Goal: Task Accomplishment & Management: Manage account settings

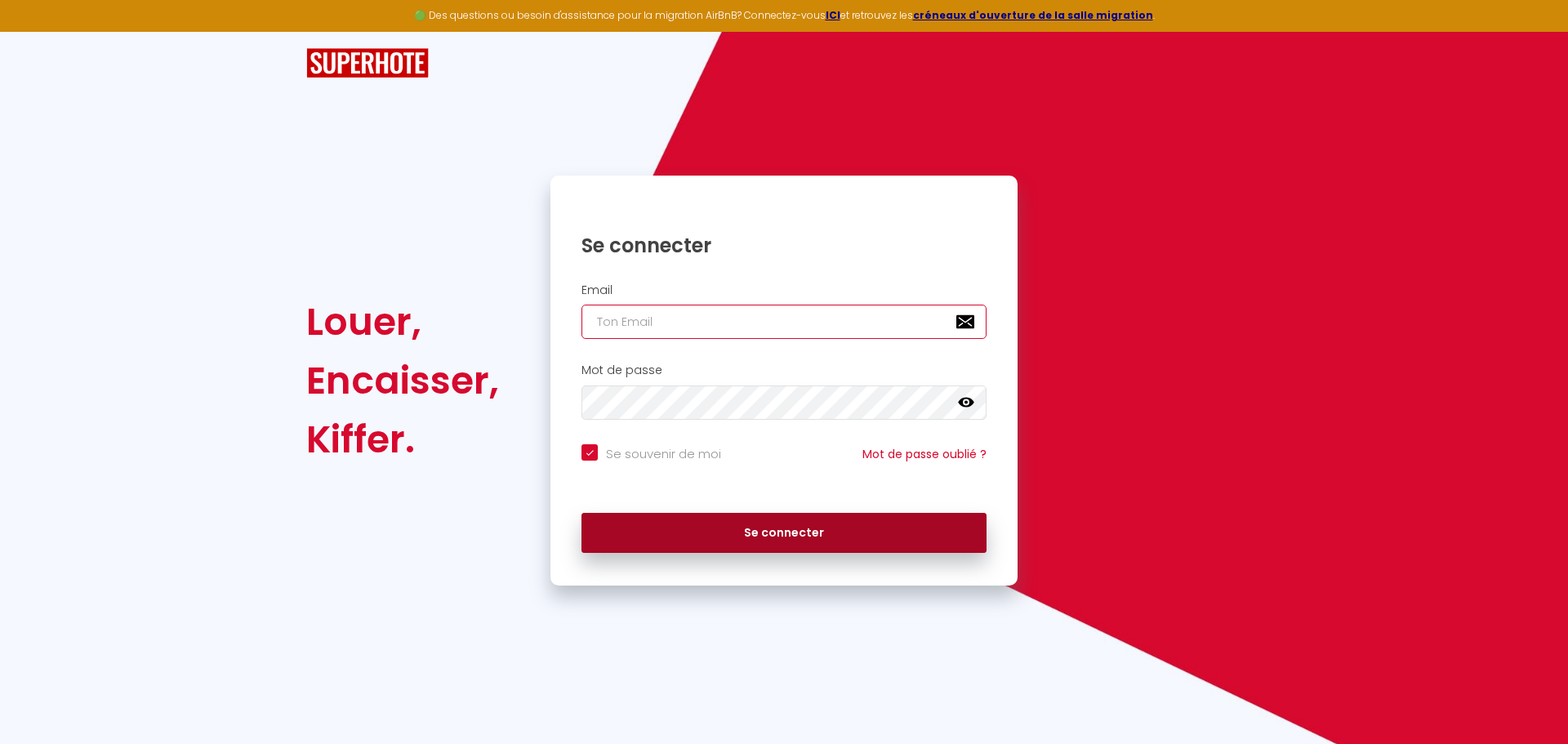
type input "[EMAIL_ADDRESS][DOMAIN_NAME]"
click at [774, 530] on button "Se connecter" at bounding box center [783, 532] width 405 height 41
checkbox input "true"
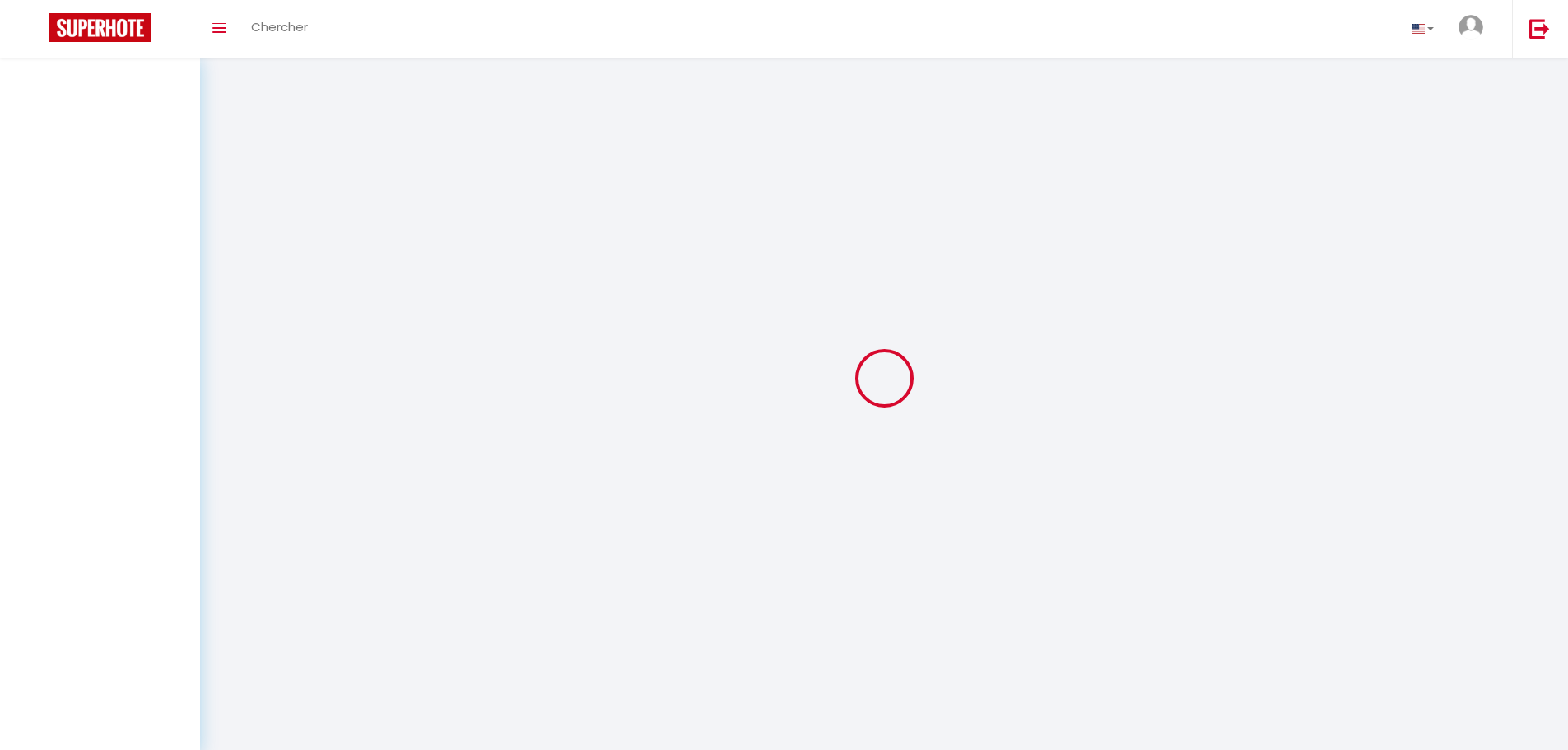
select select
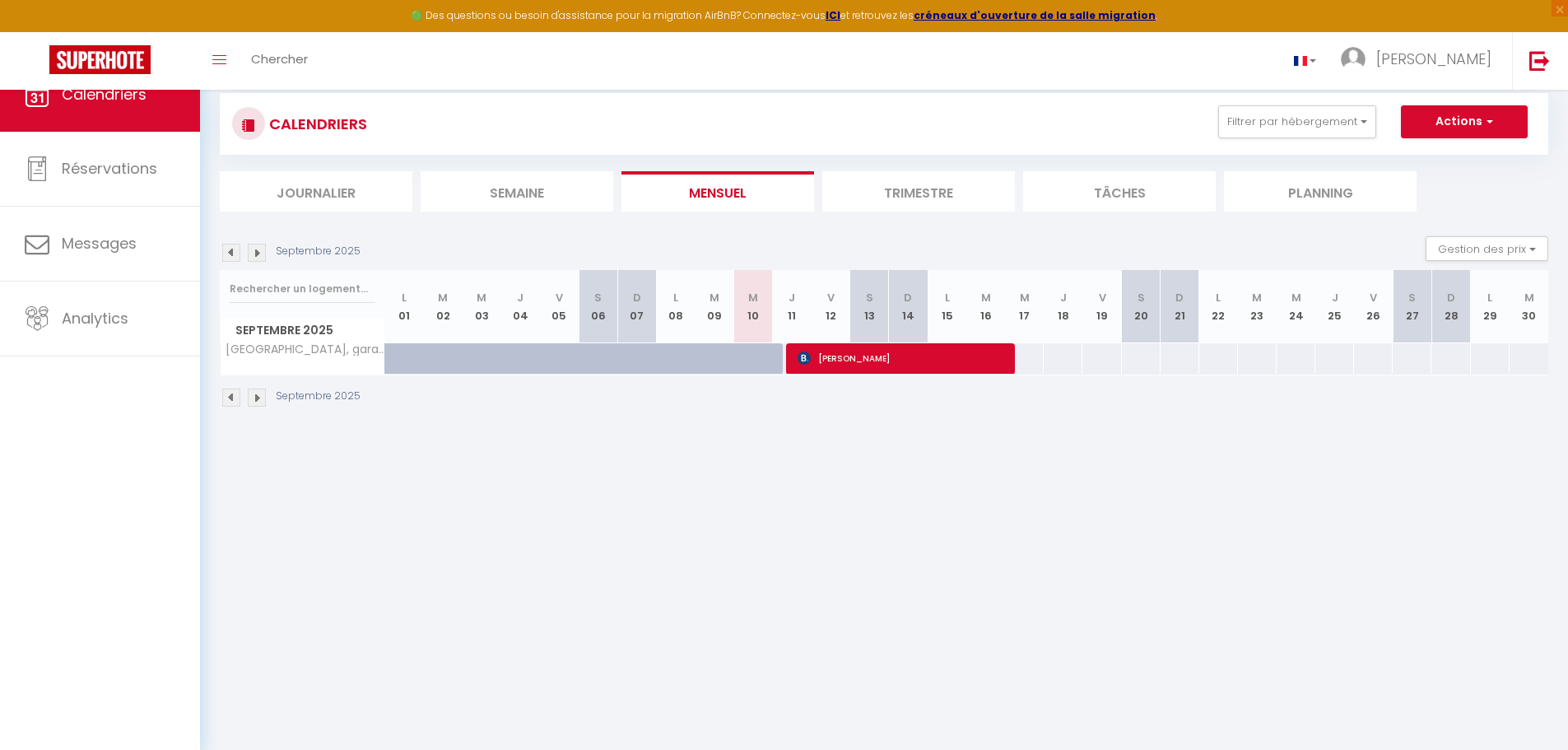
select select
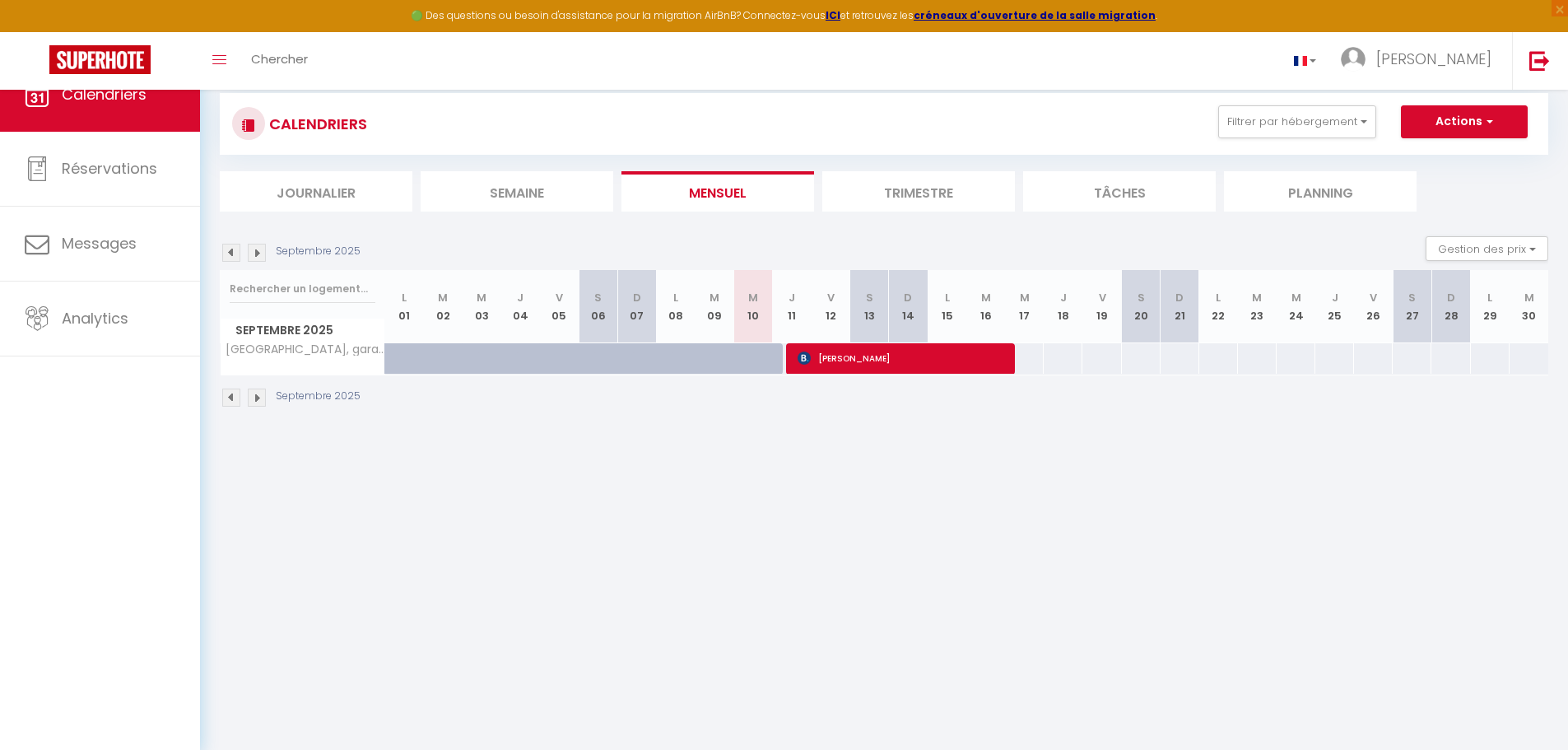
select select
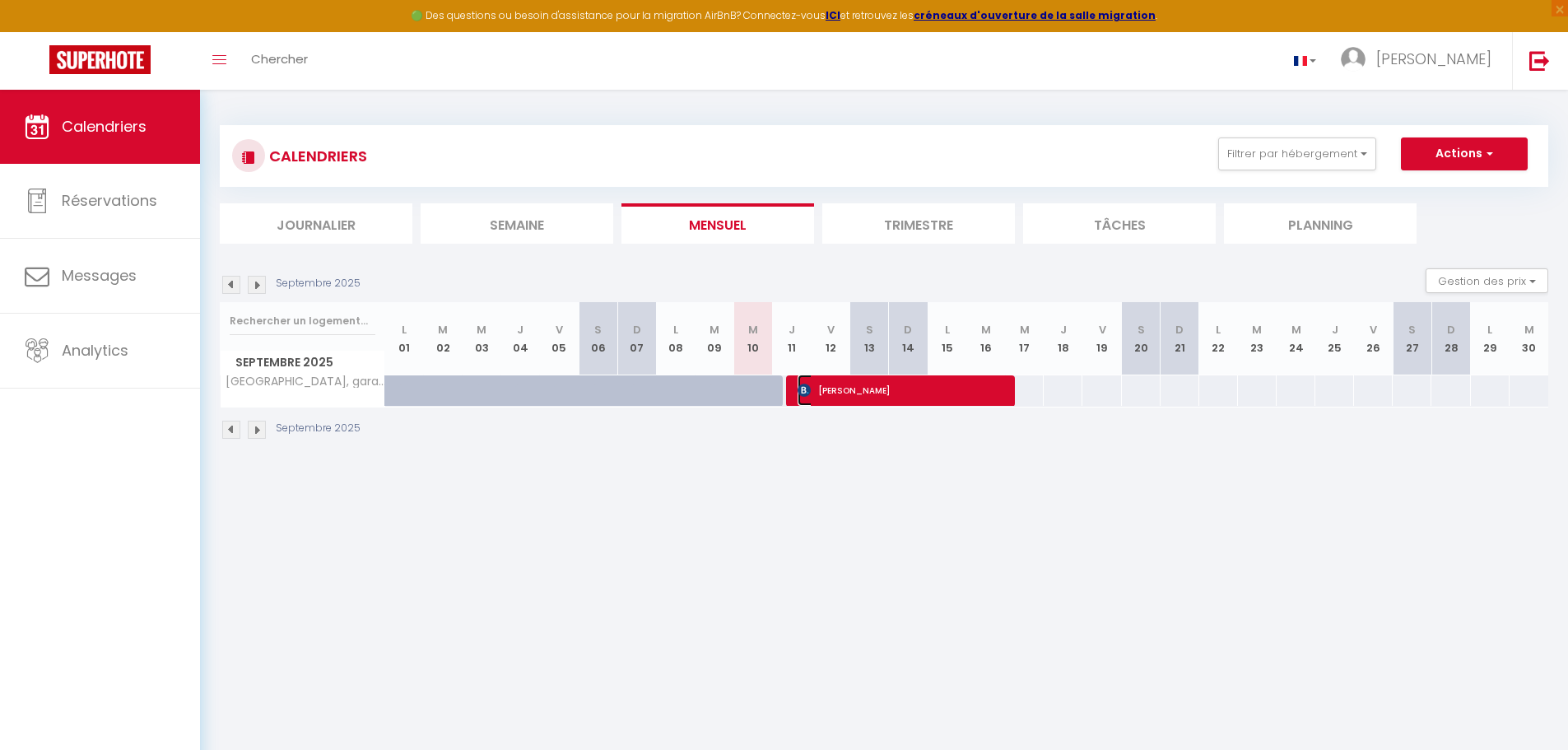
click at [839, 386] on span "[PERSON_NAME]" at bounding box center [900, 390] width 206 height 31
select select "OK"
select select "KO"
select select "0"
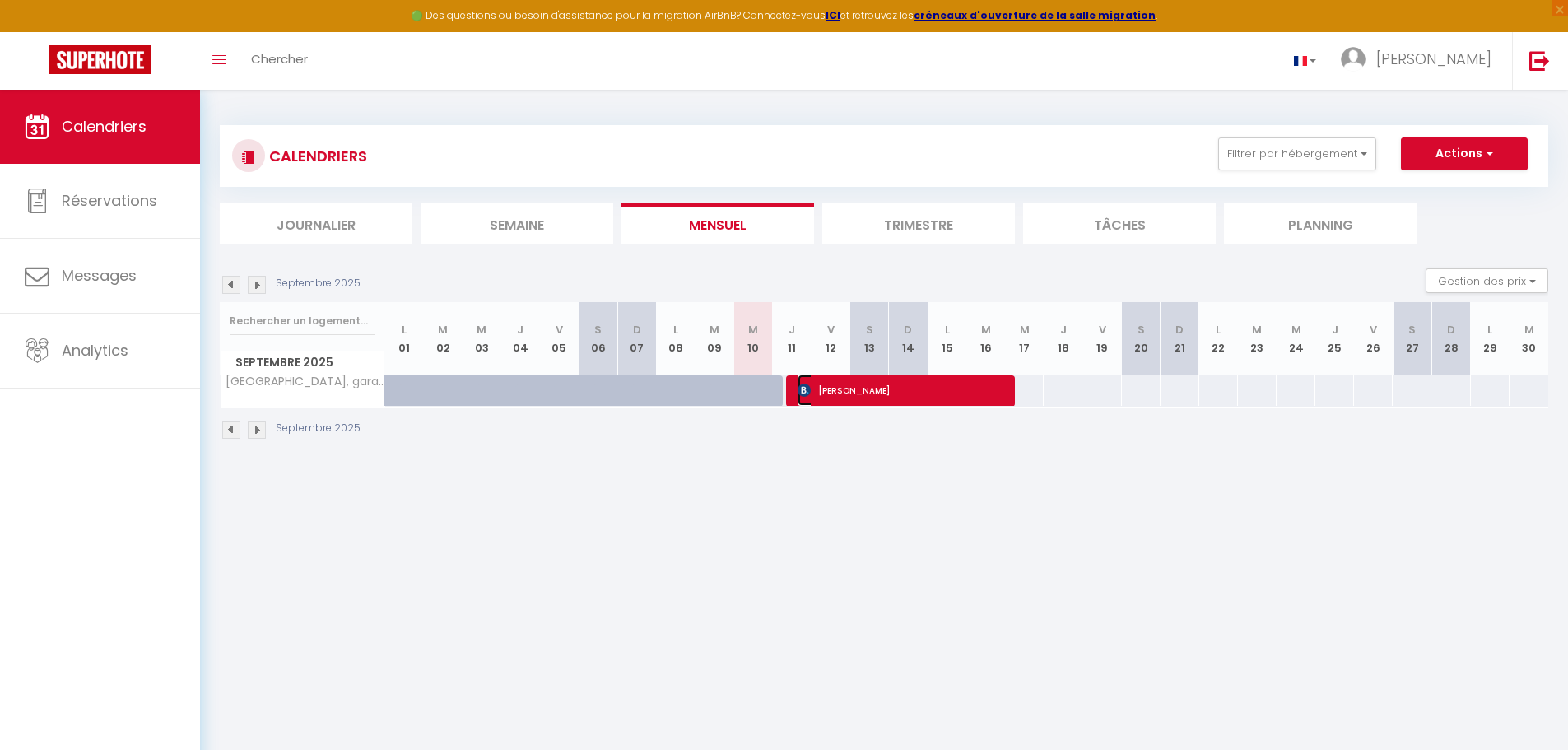
select select "1"
select select
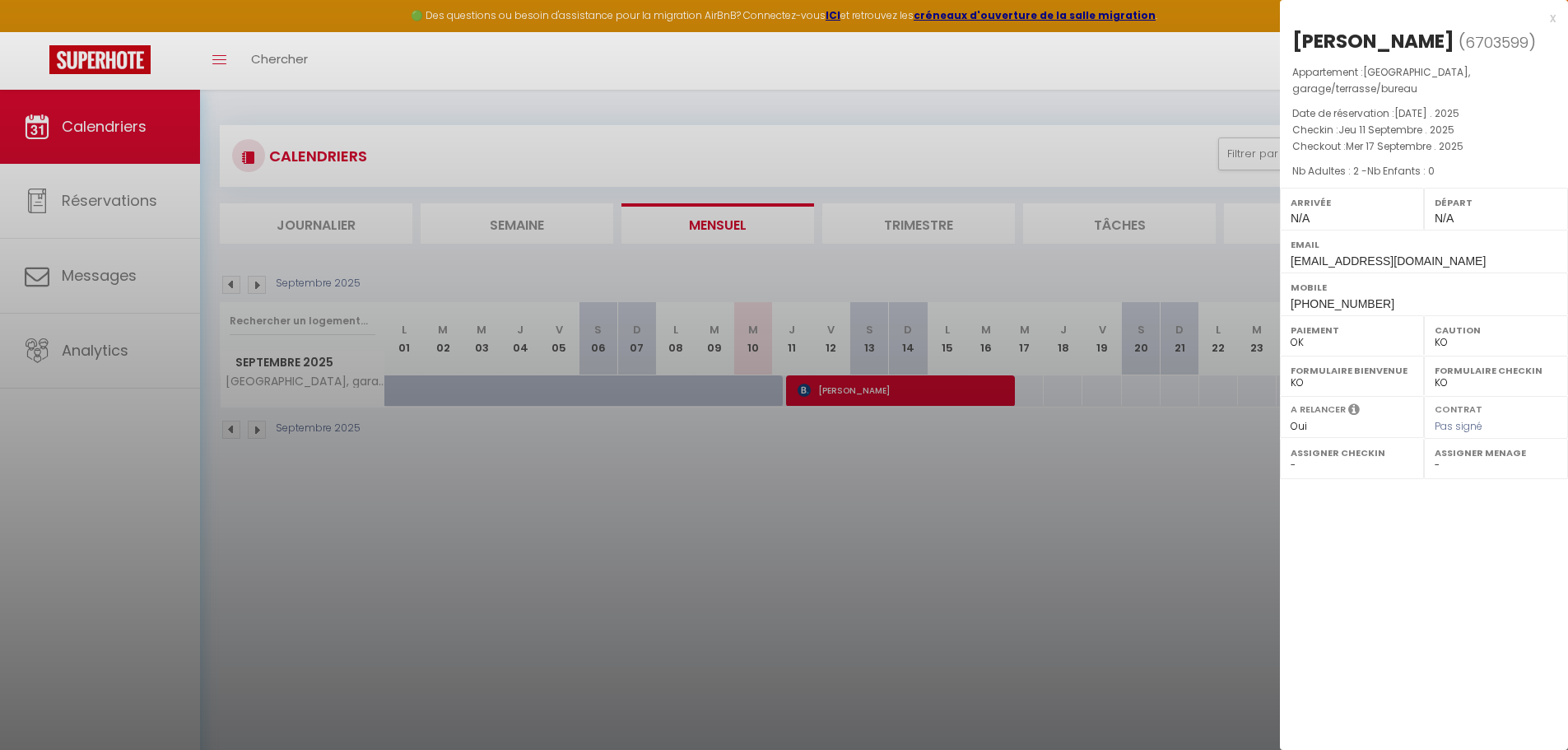
click at [227, 420] on div at bounding box center [784, 375] width 1568 height 750
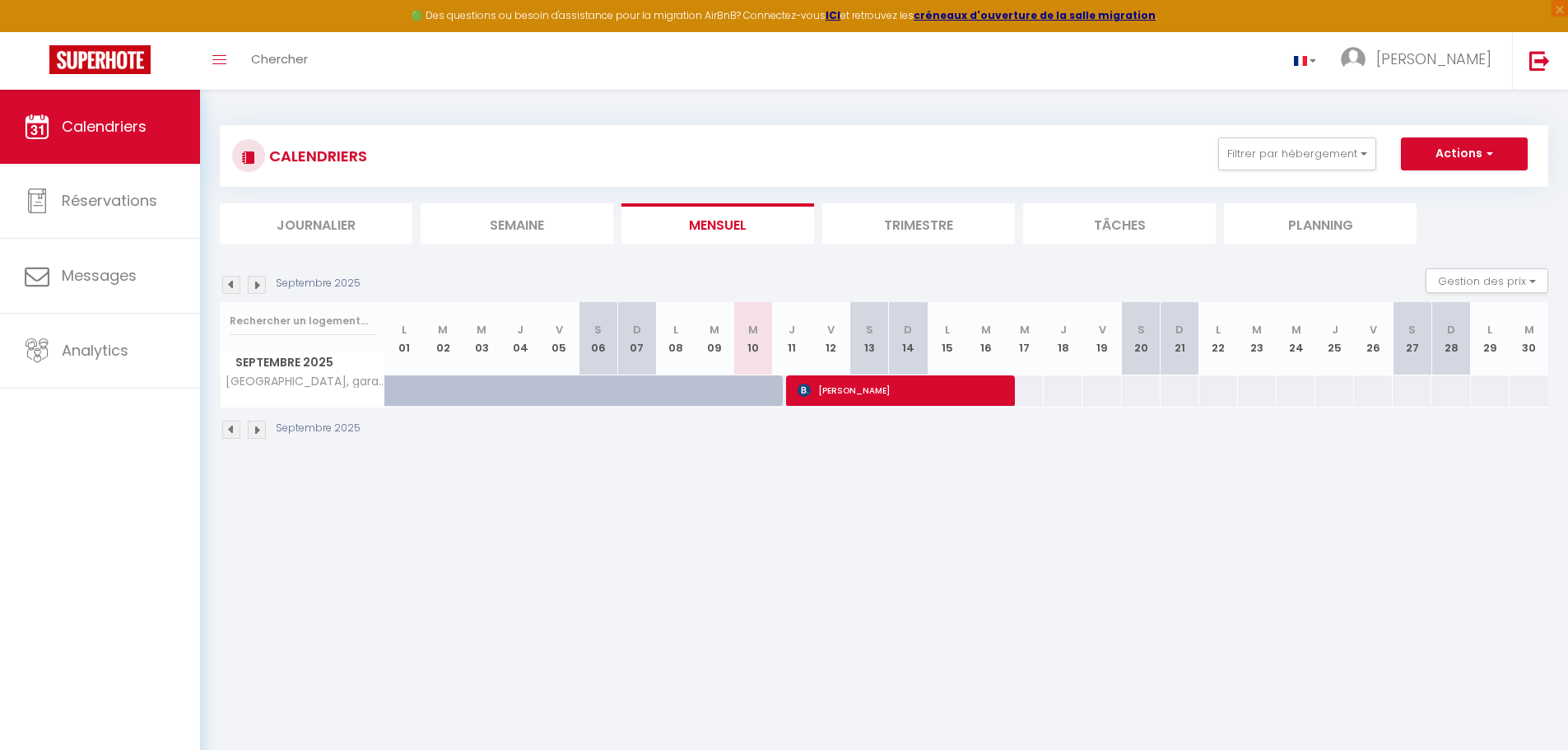
click at [230, 428] on img at bounding box center [231, 430] width 18 height 18
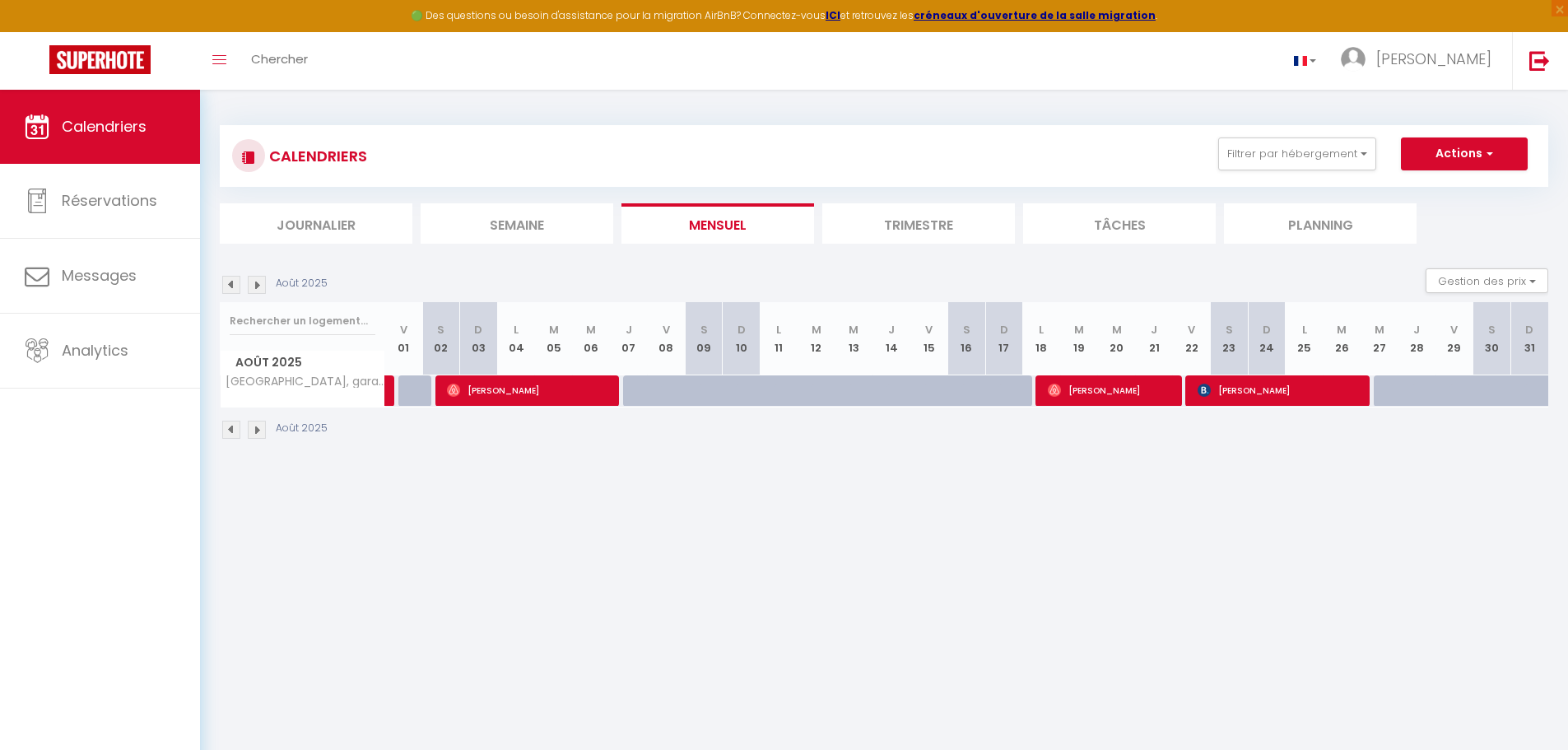
click at [258, 429] on img at bounding box center [256, 430] width 18 height 18
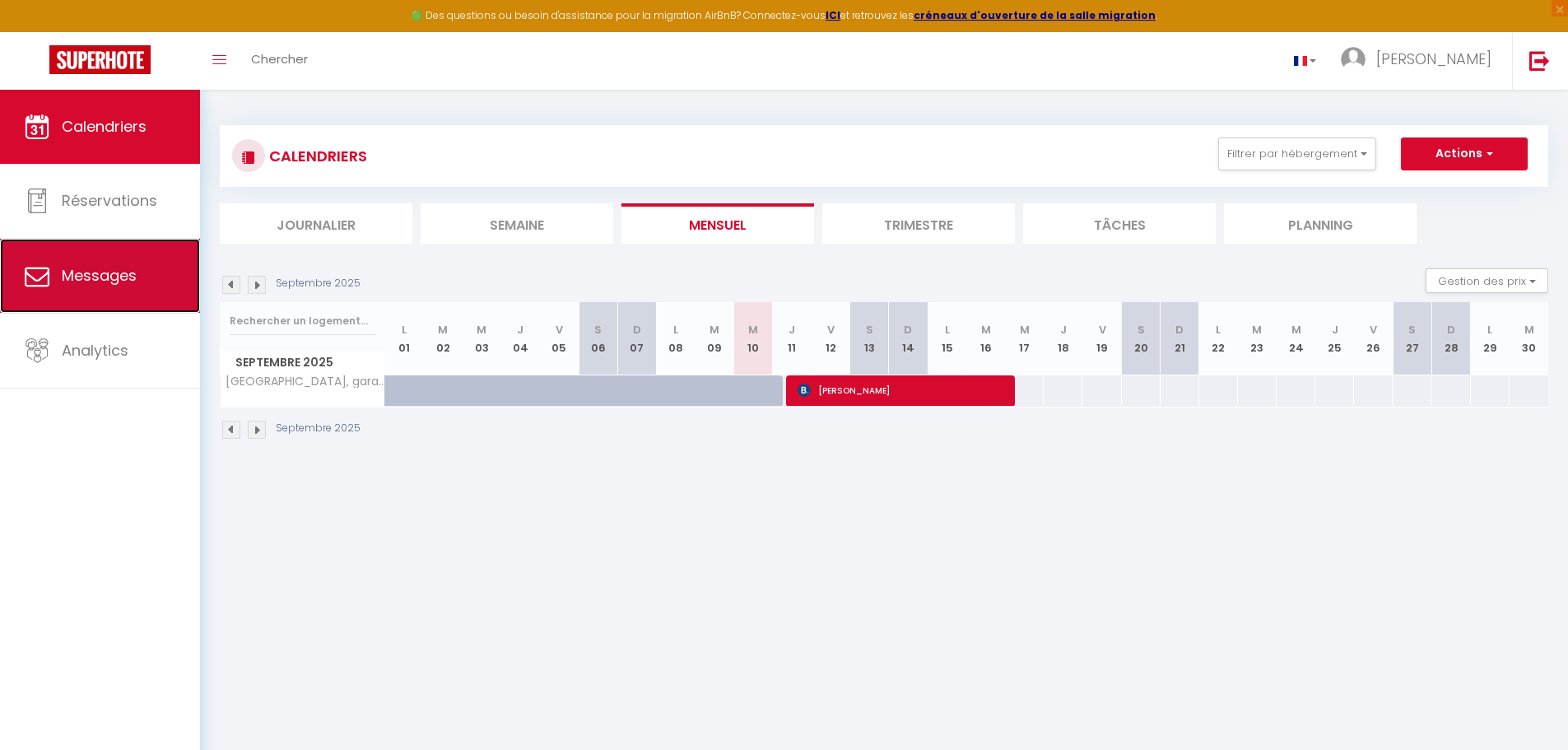
click at [95, 271] on span "Messages" at bounding box center [99, 275] width 75 height 21
select select "message"
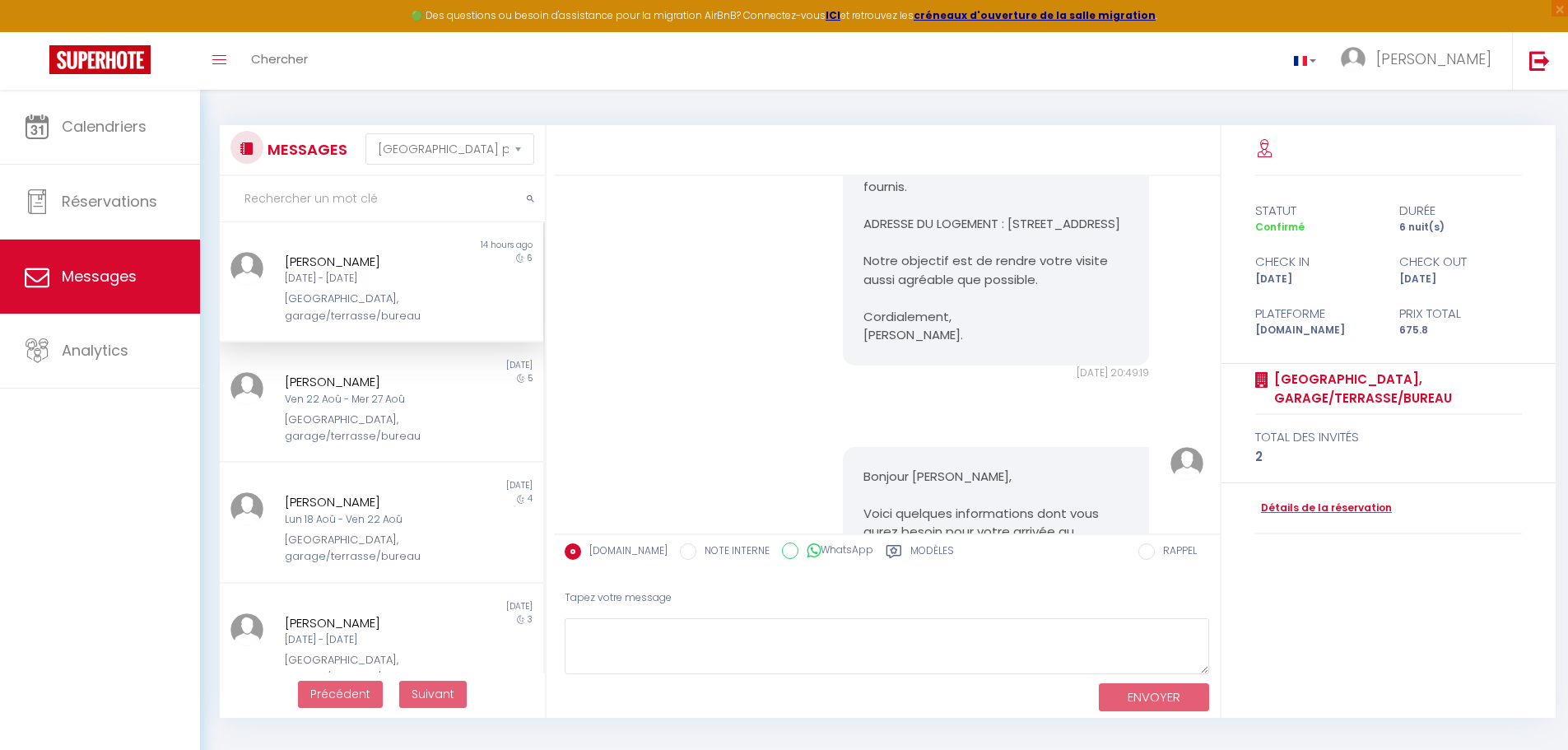
scroll to position [83, 0]
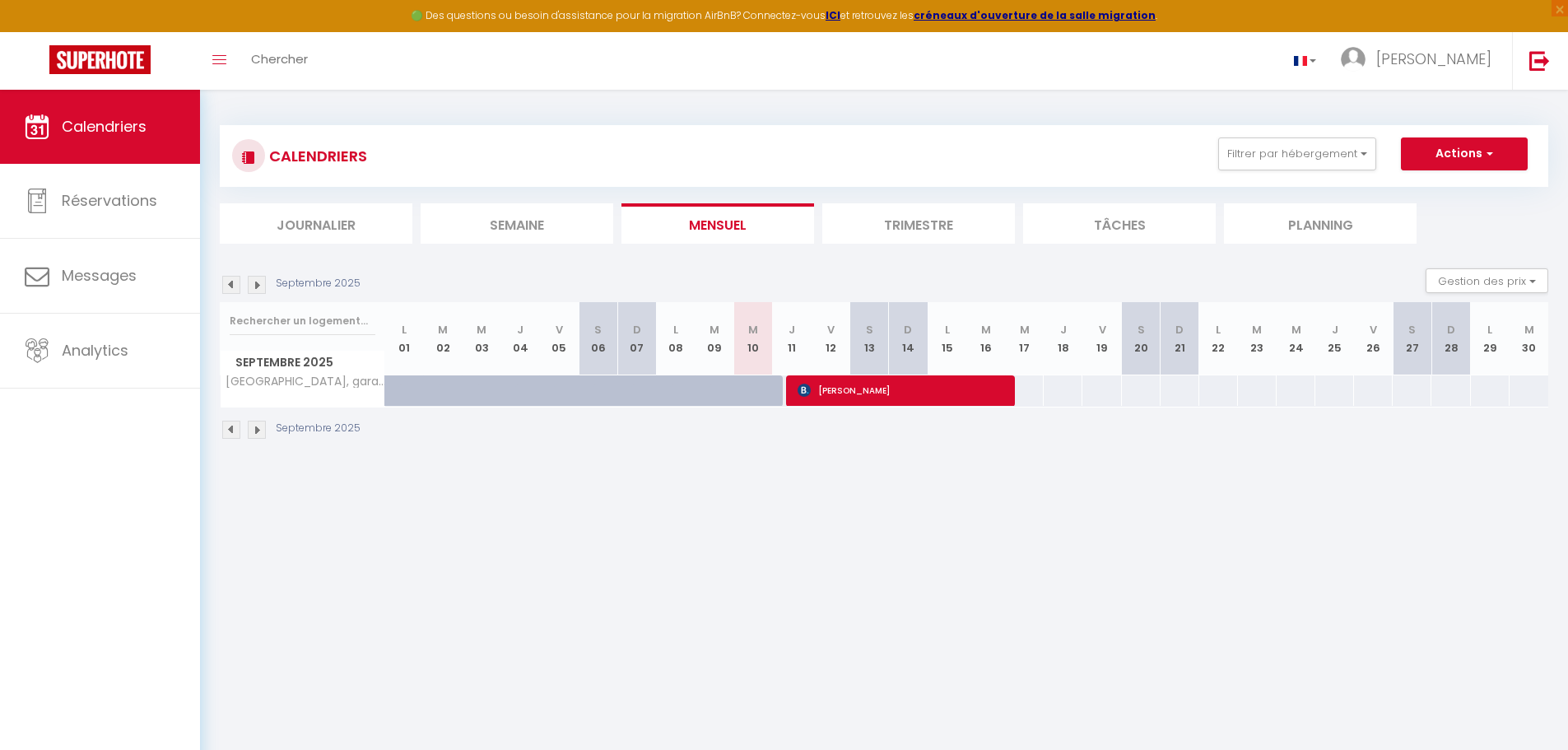
click at [231, 429] on img at bounding box center [231, 430] width 18 height 18
